Goal: Transaction & Acquisition: Book appointment/travel/reservation

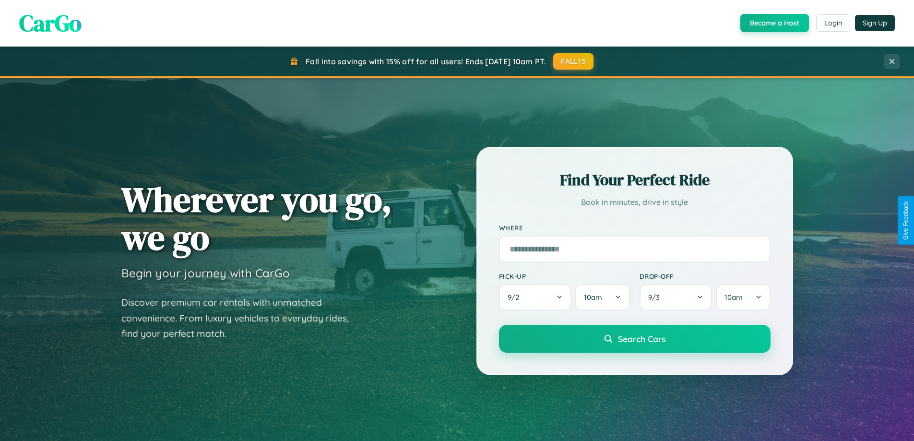
scroll to position [413, 0]
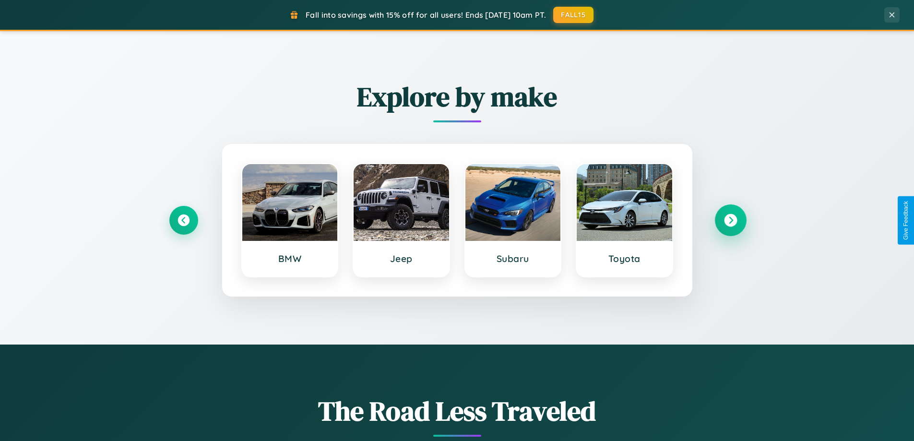
click at [730, 220] on icon at bounding box center [730, 220] width 13 height 13
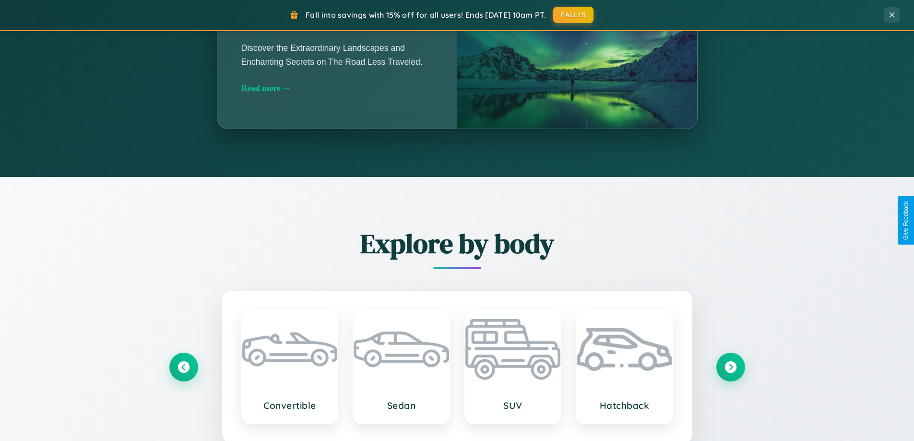
scroll to position [1541, 0]
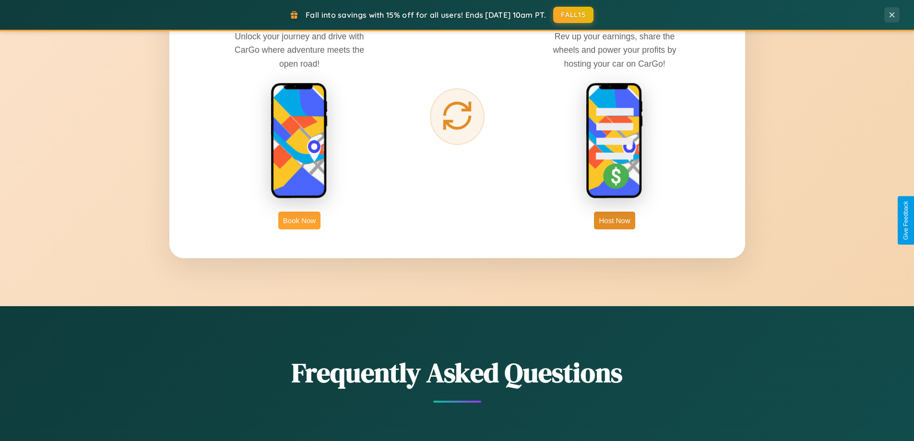
click at [299, 220] on button "Book Now" at bounding box center [299, 220] width 42 height 18
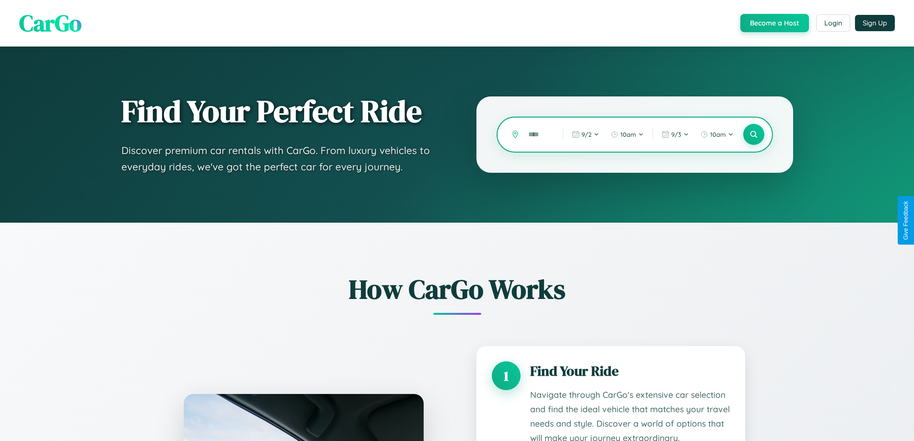
click at [538, 134] on input "text" at bounding box center [538, 134] width 30 height 17
type input "******"
click at [753, 134] on icon at bounding box center [753, 134] width 9 height 9
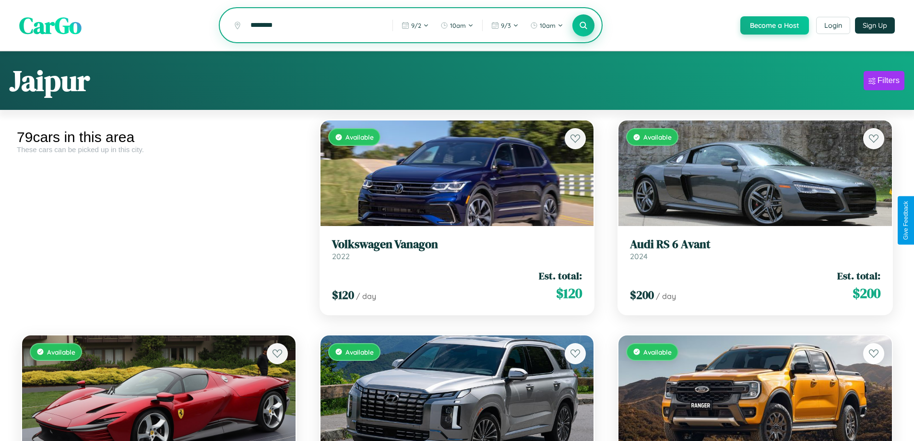
click at [583, 26] on icon at bounding box center [583, 25] width 9 height 9
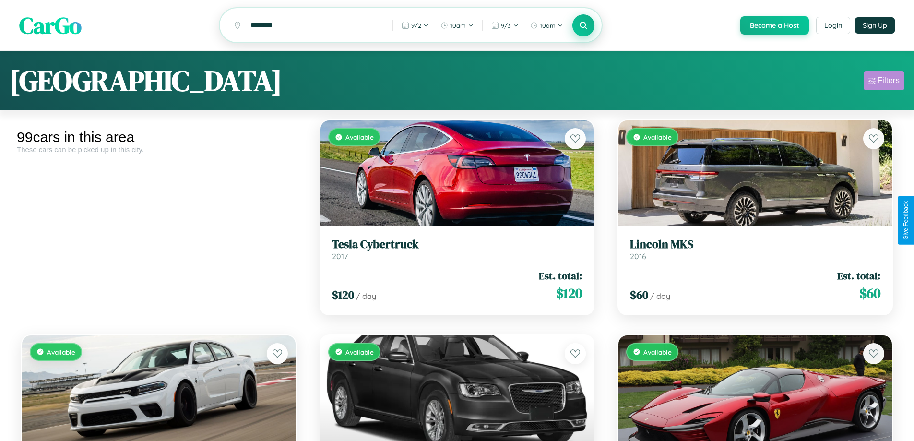
click at [883, 82] on div "Filters" at bounding box center [888, 81] width 22 height 10
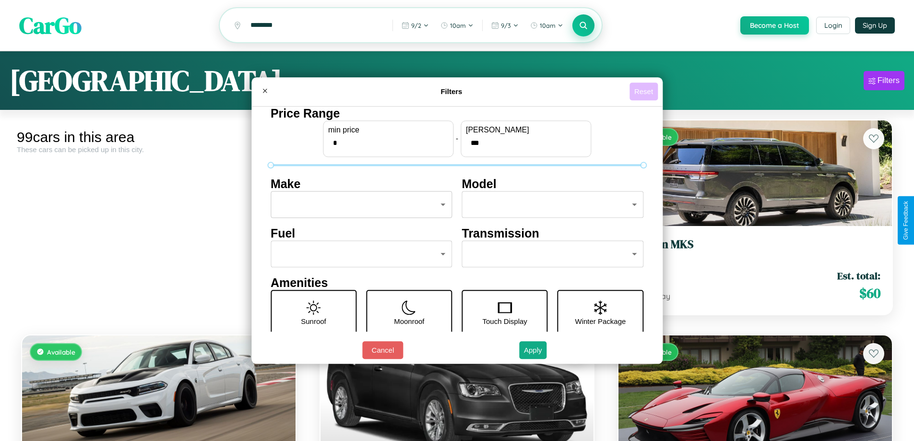
click at [645, 91] on button "Reset" at bounding box center [643, 91] width 28 height 18
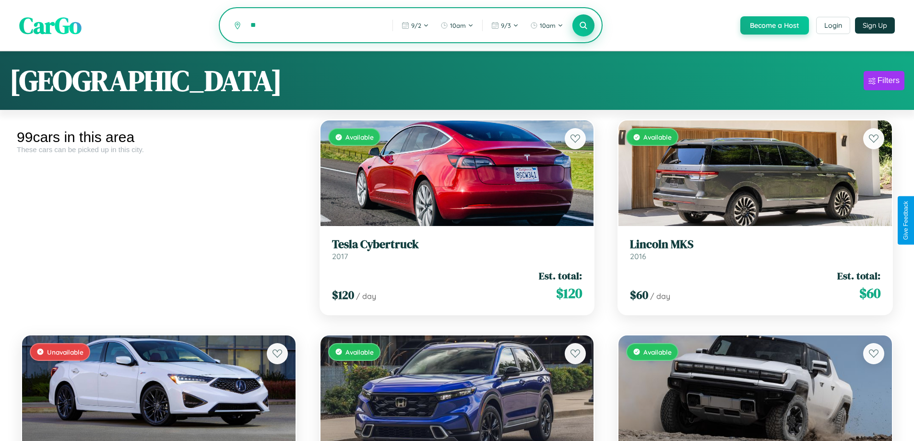
type input "*"
type input "******"
click at [583, 26] on icon at bounding box center [583, 25] width 9 height 9
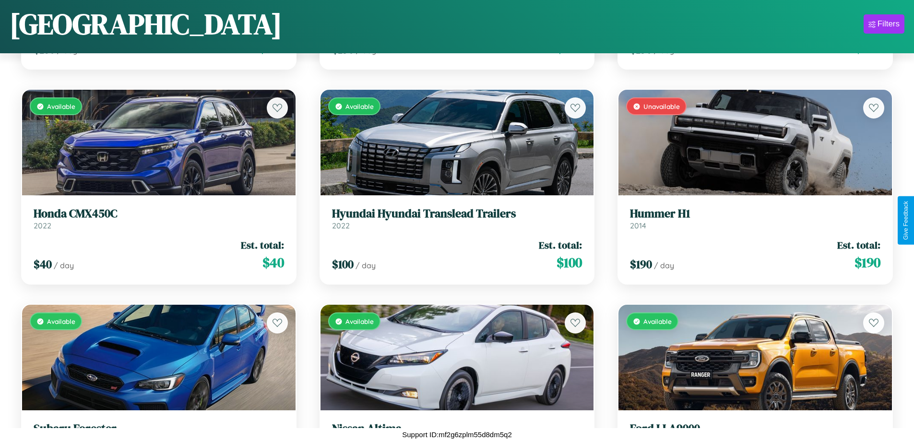
scroll to position [6363, 0]
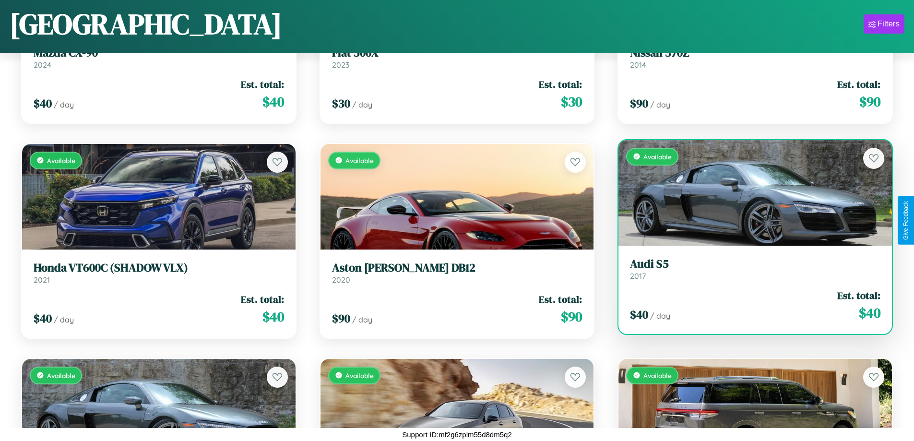
click at [749, 269] on h3 "Audi S5" at bounding box center [755, 264] width 250 height 14
